Goal: Task Accomplishment & Management: Manage account settings

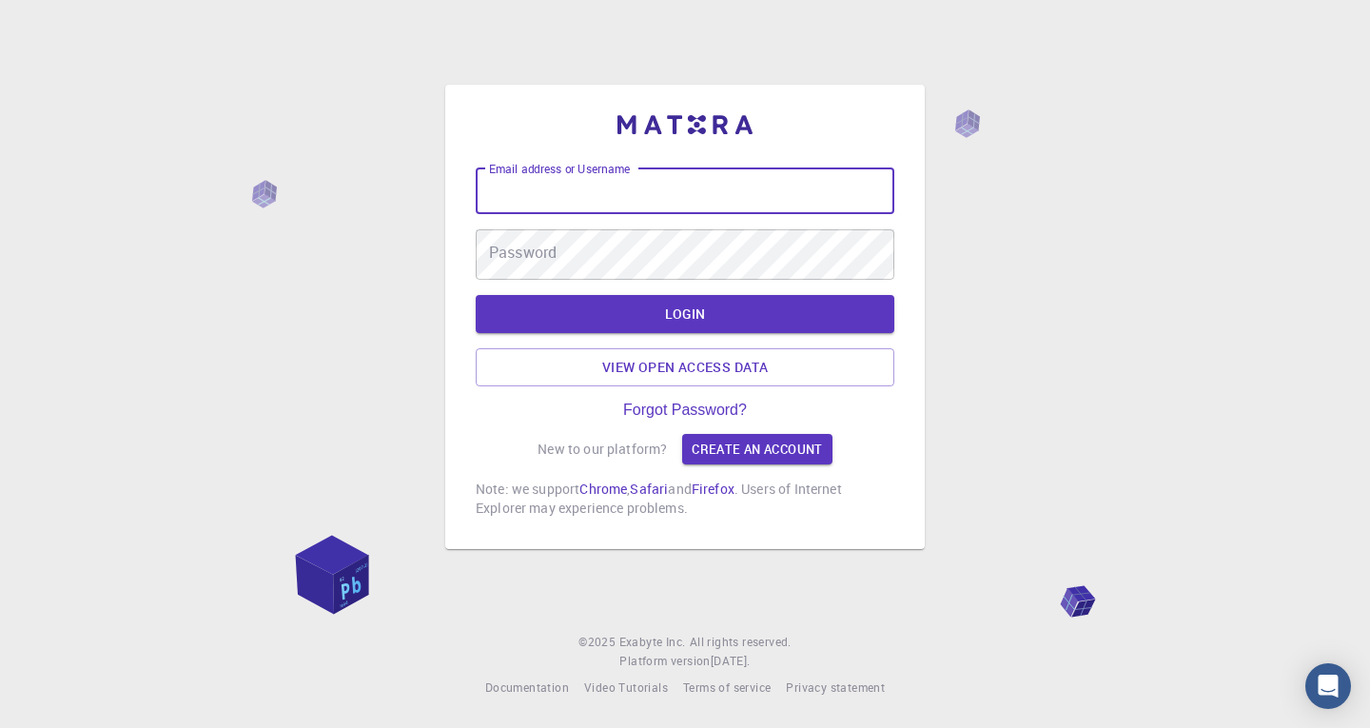
click at [622, 176] on input "Email address or Username" at bounding box center [685, 191] width 419 height 46
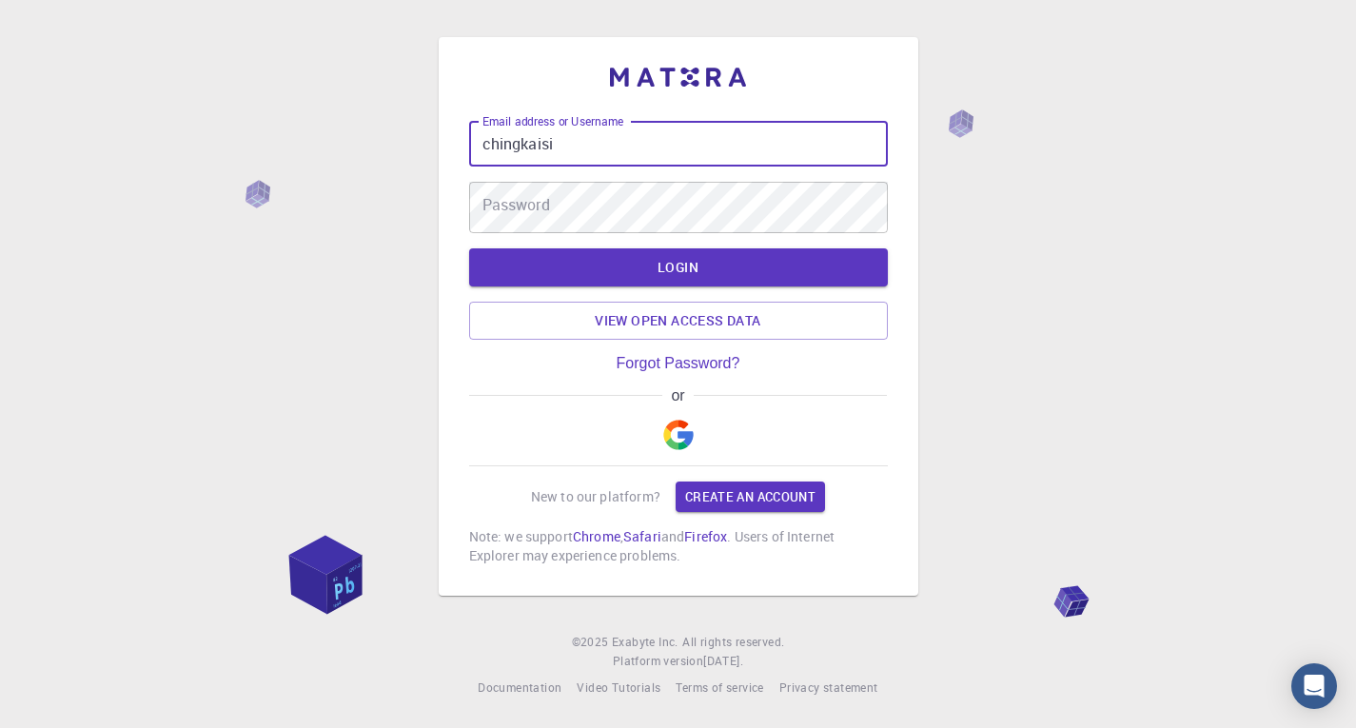
type input "chingkaisi"
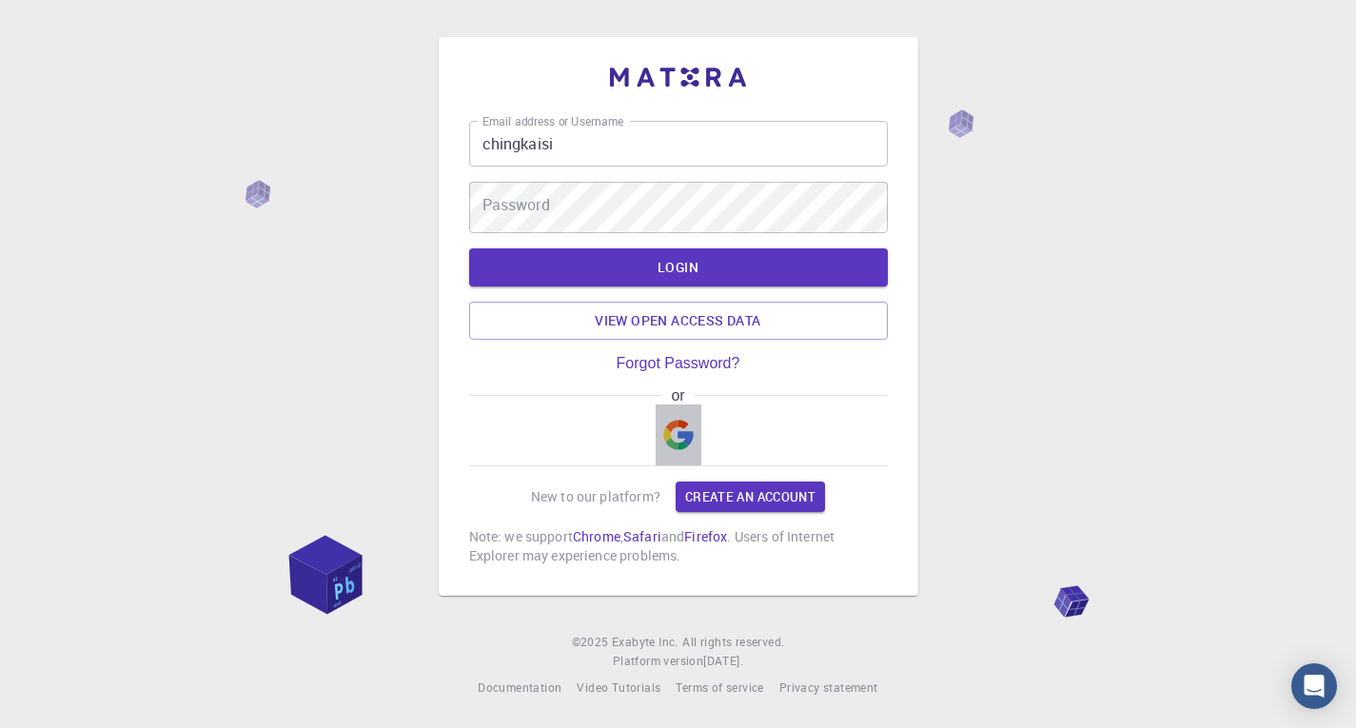
click at [680, 441] on img "button" at bounding box center [678, 435] width 30 height 30
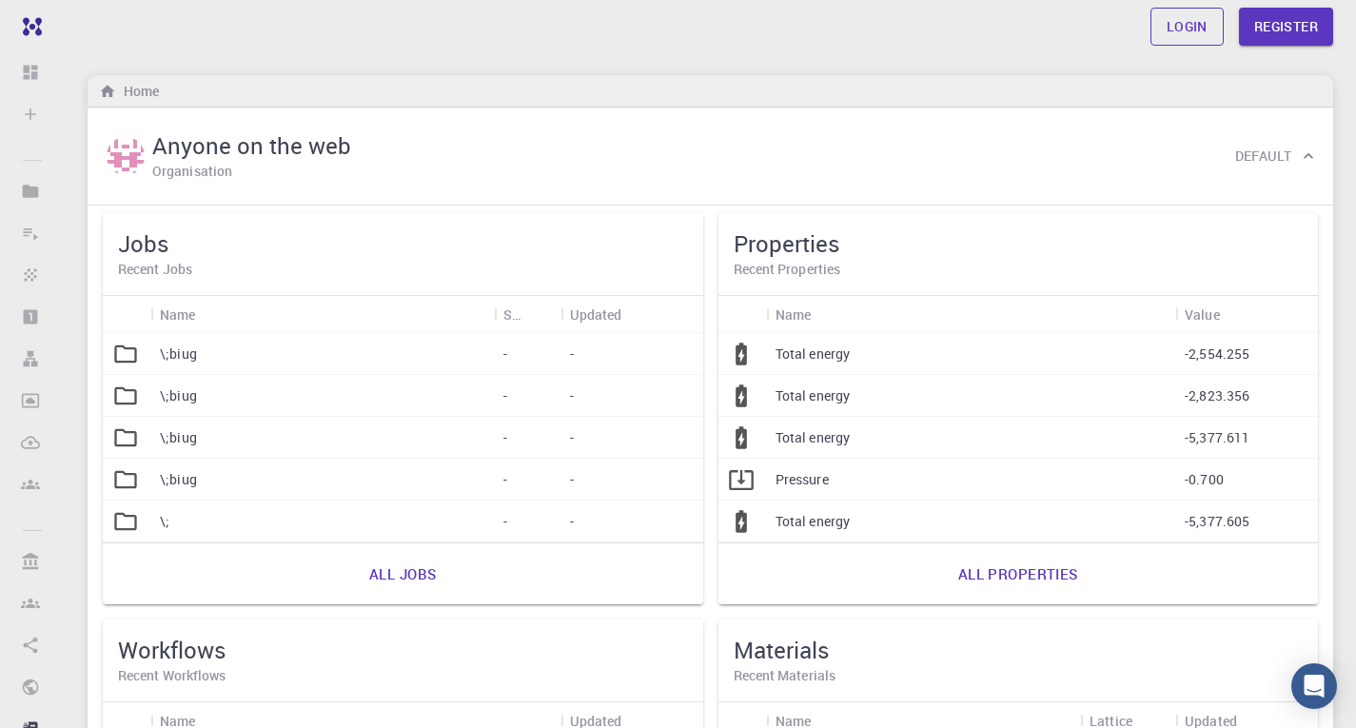
click at [1156, 13] on link "Login" at bounding box center [1186, 27] width 73 height 38
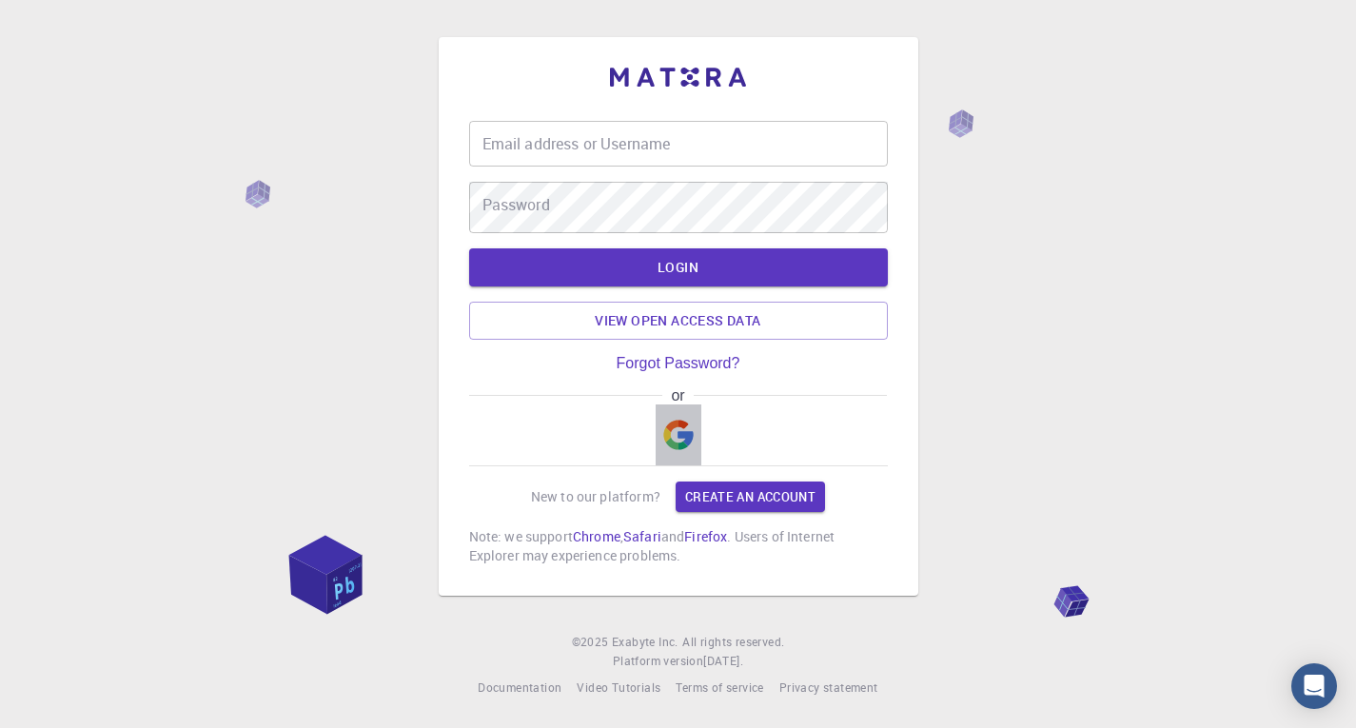
click at [673, 425] on button "button" at bounding box center [679, 434] width 46 height 61
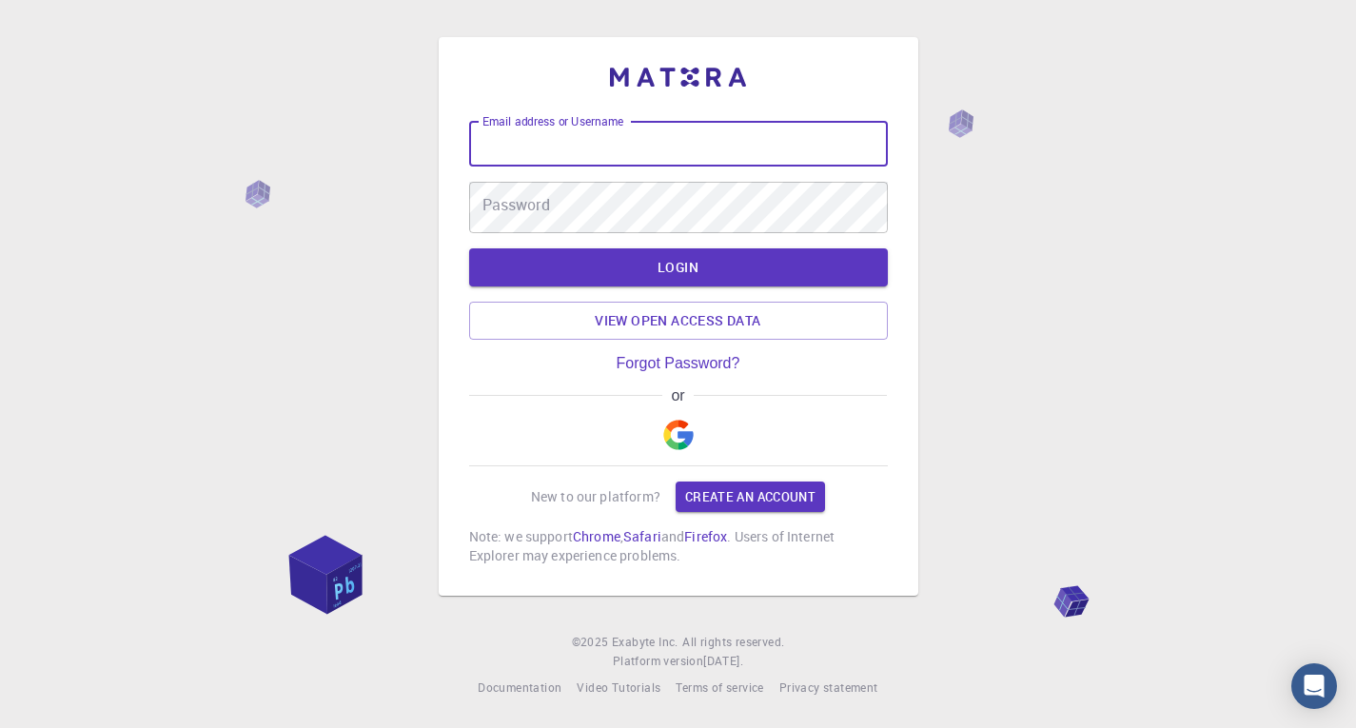
click at [696, 160] on input "Email address or Username" at bounding box center [678, 144] width 419 height 46
type input "chingkaising2764"
